Goal: Use online tool/utility: Use online tool/utility

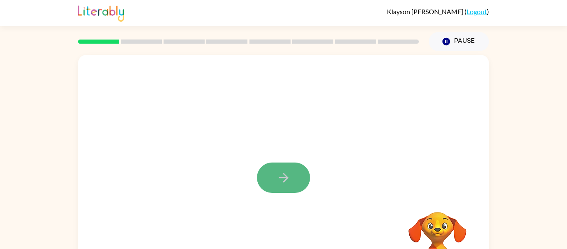
click at [287, 166] on button "button" at bounding box center [283, 177] width 53 height 30
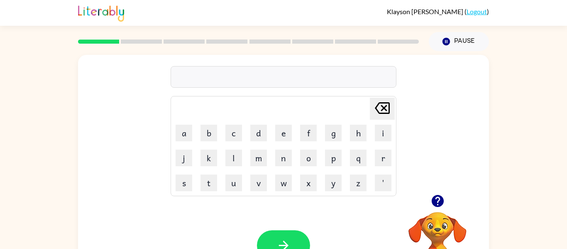
click at [436, 223] on video "Your browser must support playing .mp4 files to use Literably. Please try using…" at bounding box center [437, 240] width 83 height 83
click at [380, 164] on button "r" at bounding box center [383, 157] width 17 height 17
click at [281, 135] on button "e" at bounding box center [283, 133] width 17 height 17
click at [330, 161] on button "p" at bounding box center [333, 157] width 17 height 17
click at [306, 154] on button "o" at bounding box center [308, 157] width 17 height 17
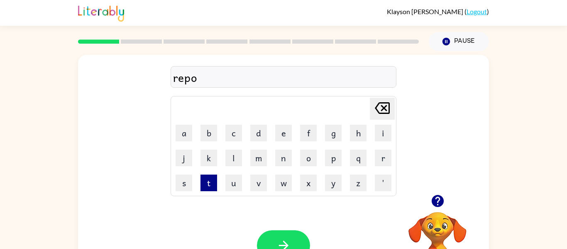
click at [213, 182] on button "t" at bounding box center [209, 182] width 17 height 17
click at [280, 136] on button "e" at bounding box center [283, 133] width 17 height 17
click at [266, 134] on button "d" at bounding box center [258, 133] width 17 height 17
click at [292, 239] on button "button" at bounding box center [283, 245] width 53 height 30
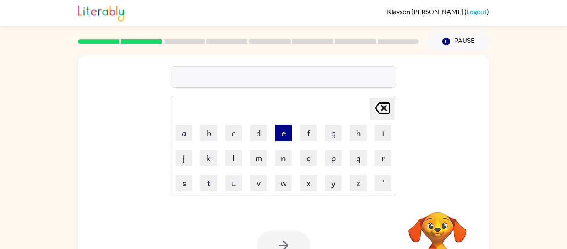
click at [282, 132] on button "e" at bounding box center [283, 133] width 17 height 17
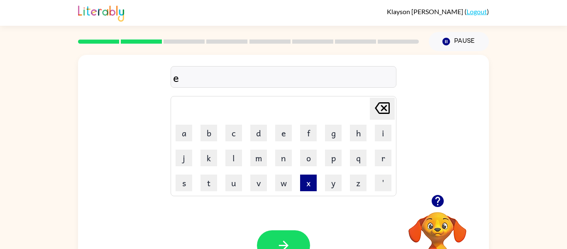
click at [311, 182] on button "x" at bounding box center [308, 182] width 17 height 17
click at [342, 160] on td "p" at bounding box center [333, 158] width 24 height 24
click at [330, 159] on button "p" at bounding box center [333, 157] width 17 height 17
click at [232, 156] on button "l" at bounding box center [233, 157] width 17 height 17
click at [311, 156] on button "o" at bounding box center [308, 157] width 17 height 17
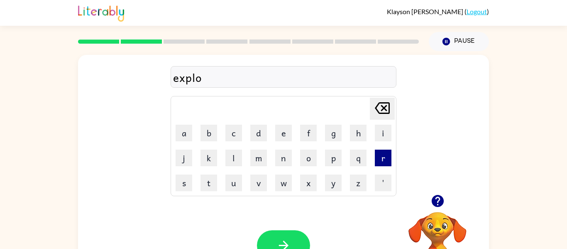
click at [385, 152] on button "r" at bounding box center [383, 157] width 17 height 17
click at [284, 136] on button "e" at bounding box center [283, 133] width 17 height 17
click at [292, 239] on button "button" at bounding box center [283, 245] width 53 height 30
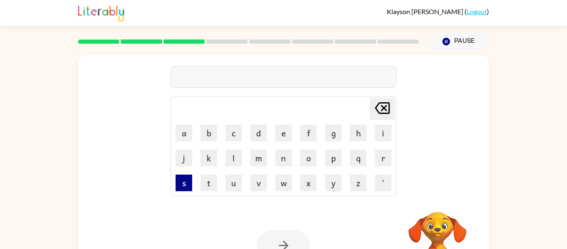
click at [180, 186] on button "s" at bounding box center [184, 182] width 17 height 17
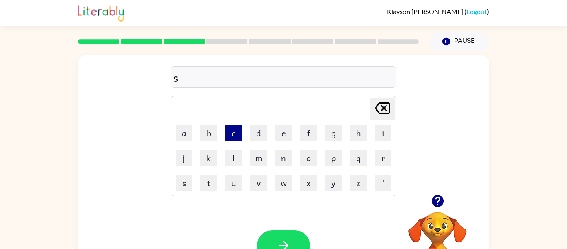
click at [235, 130] on button "c" at bounding box center [233, 133] width 17 height 17
click at [189, 127] on button "a" at bounding box center [184, 133] width 17 height 17
click at [386, 162] on button "r" at bounding box center [383, 157] width 17 height 17
click at [288, 135] on button "e" at bounding box center [283, 133] width 17 height 17
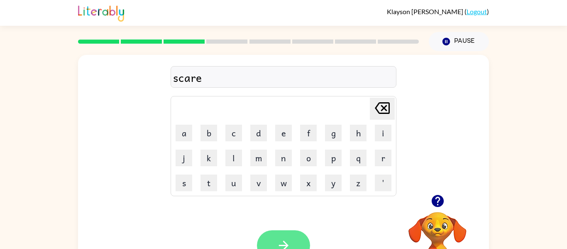
click at [296, 234] on button "button" at bounding box center [283, 245] width 53 height 30
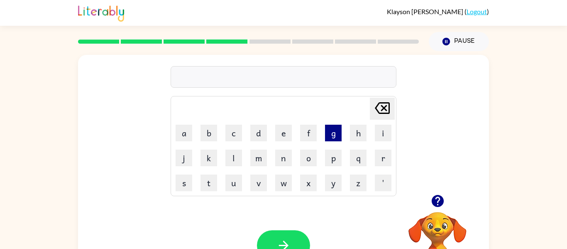
click at [333, 135] on button "g" at bounding box center [333, 133] width 17 height 17
click at [181, 137] on button "a" at bounding box center [184, 133] width 17 height 17
click at [381, 157] on button "r" at bounding box center [383, 157] width 17 height 17
click at [229, 160] on button "l" at bounding box center [233, 157] width 17 height 17
click at [386, 132] on button "i" at bounding box center [383, 133] width 17 height 17
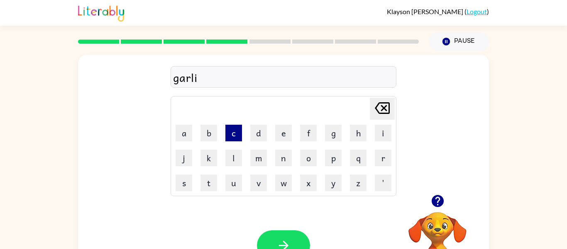
click at [228, 132] on button "c" at bounding box center [233, 133] width 17 height 17
click at [211, 160] on button "k" at bounding box center [209, 157] width 17 height 17
click at [385, 112] on icon "[PERSON_NAME] last character input" at bounding box center [382, 108] width 20 height 20
click at [299, 237] on button "button" at bounding box center [283, 245] width 53 height 30
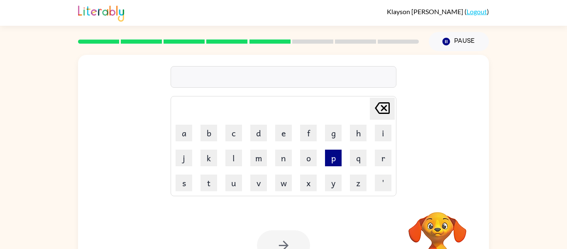
click at [338, 162] on button "p" at bounding box center [333, 157] width 17 height 17
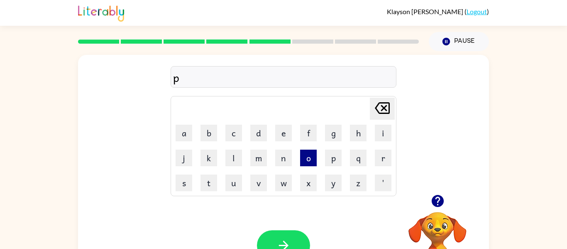
click at [312, 158] on button "o" at bounding box center [308, 157] width 17 height 17
click at [387, 157] on button "r" at bounding box center [383, 157] width 17 height 17
click at [239, 133] on button "c" at bounding box center [233, 133] width 17 height 17
click at [355, 133] on button "h" at bounding box center [358, 133] width 17 height 17
click at [279, 135] on button "e" at bounding box center [283, 133] width 17 height 17
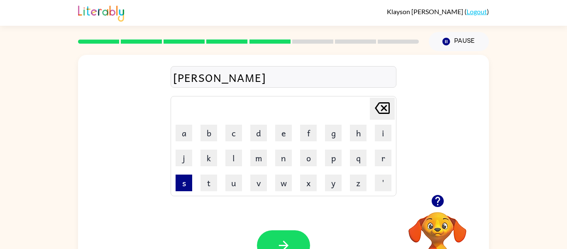
click at [177, 183] on button "s" at bounding box center [184, 182] width 17 height 17
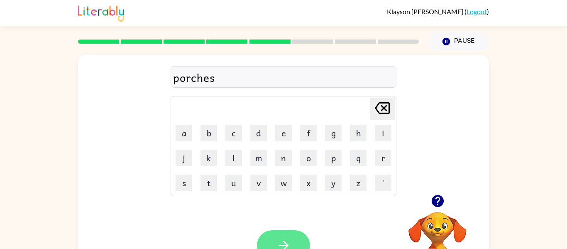
click at [279, 233] on button "button" at bounding box center [283, 245] width 53 height 30
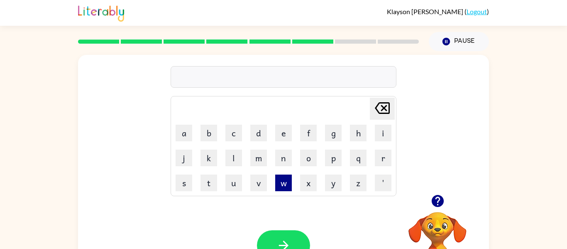
click at [285, 181] on button "w" at bounding box center [283, 182] width 17 height 17
click at [313, 155] on button "o" at bounding box center [308, 157] width 17 height 17
click at [377, 163] on button "r" at bounding box center [383, 157] width 17 height 17
click at [238, 157] on button "l" at bounding box center [233, 157] width 17 height 17
click at [263, 131] on button "d" at bounding box center [258, 133] width 17 height 17
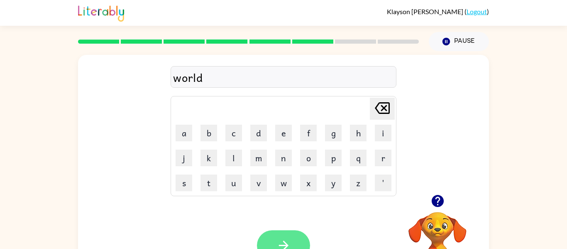
click at [275, 232] on button "button" at bounding box center [283, 245] width 53 height 30
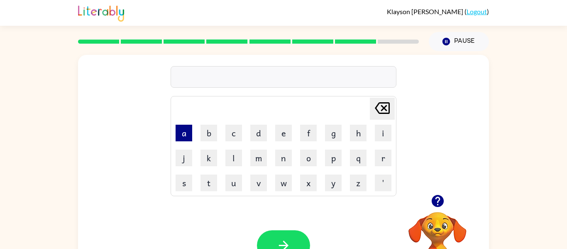
click at [183, 133] on button "a" at bounding box center [184, 133] width 17 height 17
click at [278, 164] on button "n" at bounding box center [283, 157] width 17 height 17
click at [381, 107] on icon "[PERSON_NAME] last character input" at bounding box center [382, 108] width 20 height 20
click at [380, 107] on icon "[PERSON_NAME] last character input" at bounding box center [382, 108] width 20 height 20
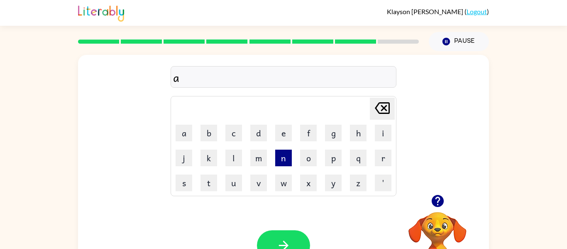
click at [287, 156] on button "n" at bounding box center [283, 157] width 17 height 17
click at [181, 184] on button "s" at bounding box center [184, 182] width 17 height 17
click at [277, 186] on button "w" at bounding box center [283, 182] width 17 height 17
click at [277, 137] on button "e" at bounding box center [283, 133] width 17 height 17
click at [384, 160] on button "r" at bounding box center [383, 157] width 17 height 17
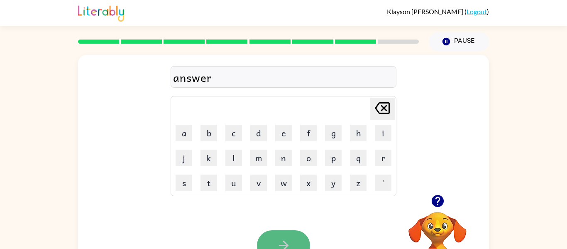
click at [276, 235] on button "button" at bounding box center [283, 245] width 53 height 30
